Goal: Task Accomplishment & Management: Manage account settings

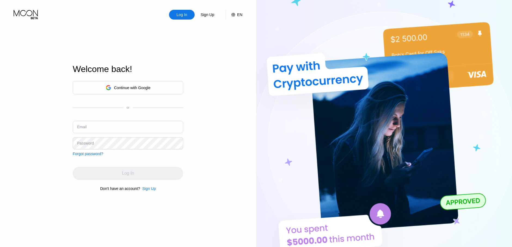
click at [140, 86] on div "Continue with Google" at bounding box center [132, 88] width 36 height 4
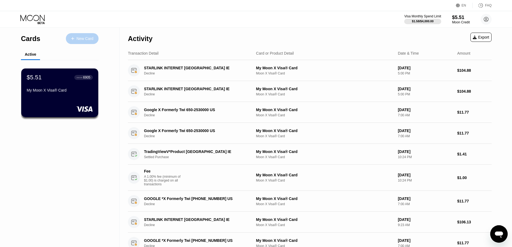
click at [85, 41] on div "New Card" at bounding box center [84, 38] width 17 height 5
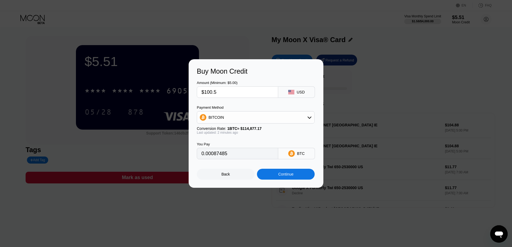
click at [279, 177] on div "Continue" at bounding box center [285, 174] width 15 height 4
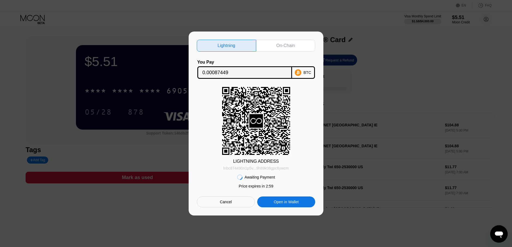
click at [253, 169] on div "lnbc874490n1p5v...9h89k08gpc6ywcm" at bounding box center [256, 168] width 66 height 4
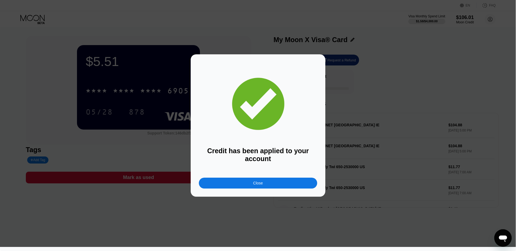
click at [250, 186] on div "Close" at bounding box center [258, 183] width 118 height 11
